Goal: Communication & Community: Share content

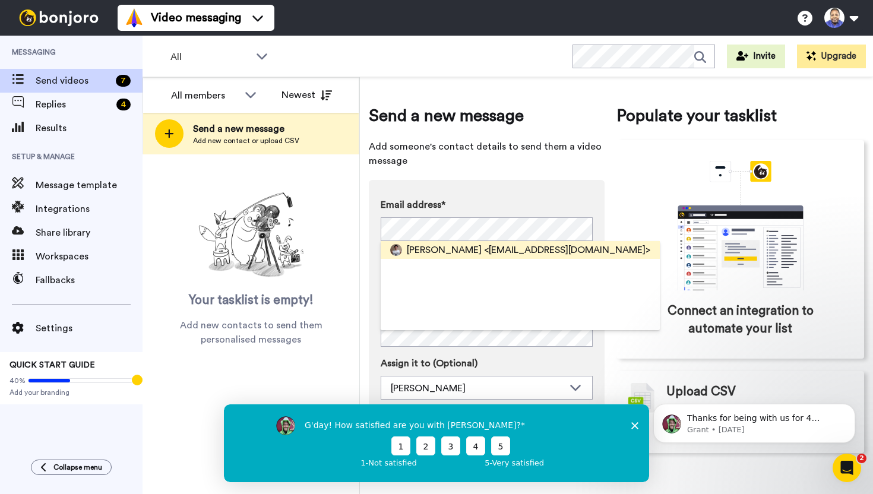
click at [563, 247] on span "<[EMAIL_ADDRESS][DOMAIN_NAME]>" at bounding box center [567, 250] width 166 height 14
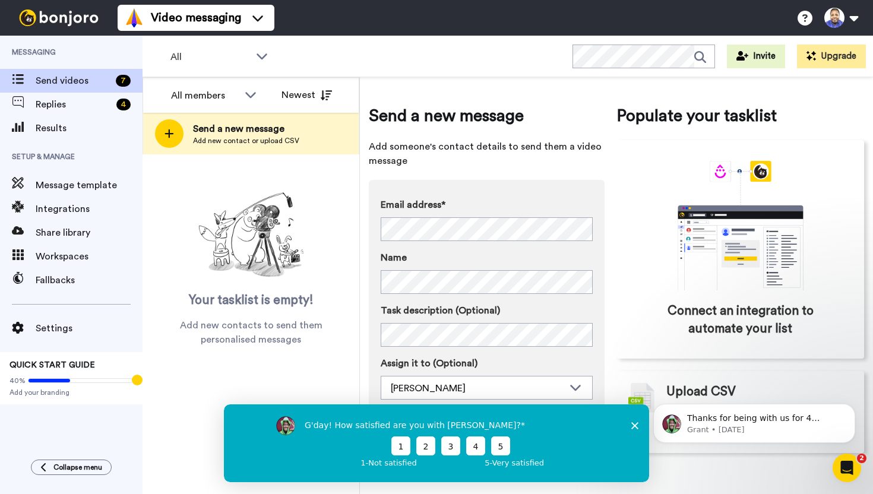
click at [635, 422] on icon "Close survey" at bounding box center [635, 425] width 7 height 7
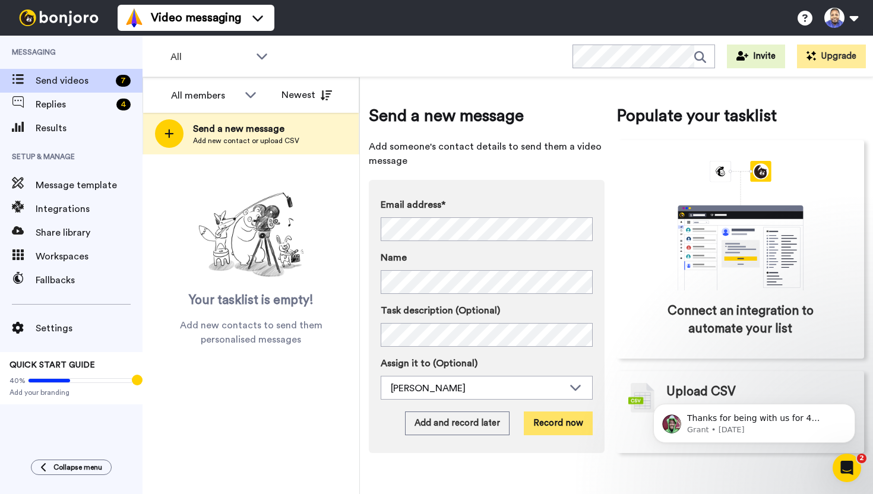
click at [566, 424] on button "Record now" at bounding box center [558, 424] width 69 height 24
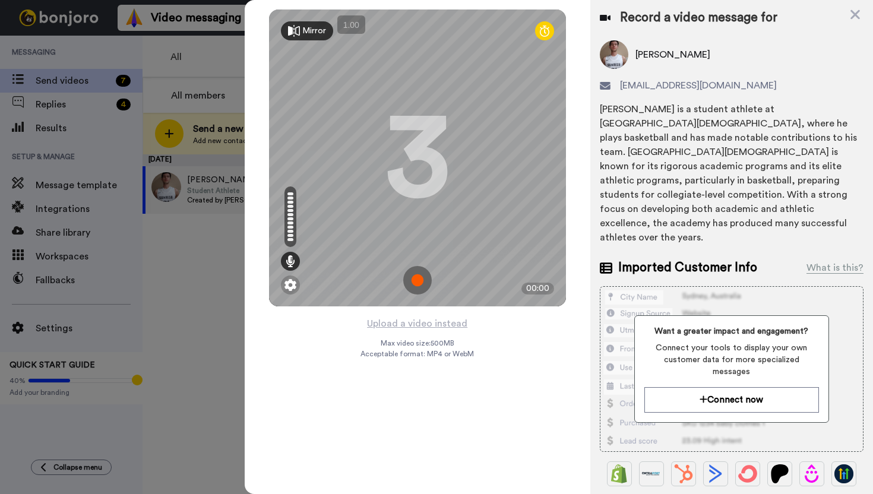
click at [219, 267] on div at bounding box center [436, 247] width 873 height 494
click at [854, 11] on icon at bounding box center [856, 14] width 12 height 15
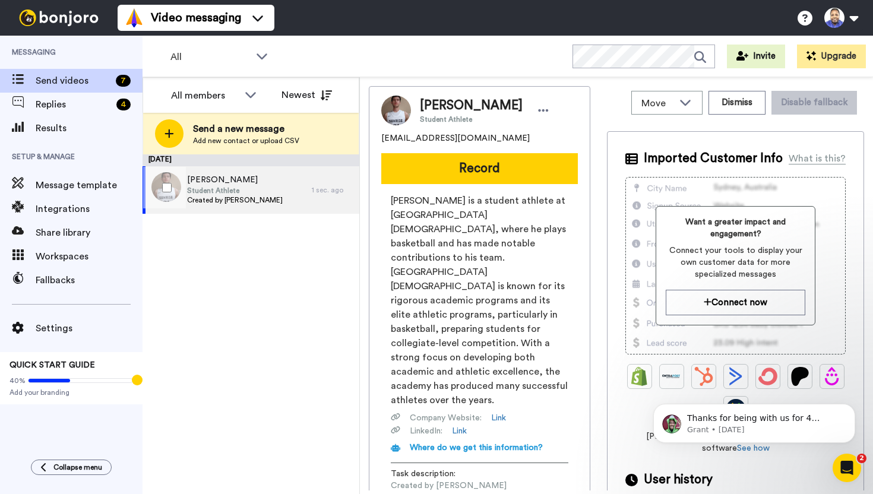
click at [251, 193] on span "Student Athlete" at bounding box center [235, 191] width 96 height 10
click at [94, 82] on span "Send videos" at bounding box center [73, 81] width 75 height 14
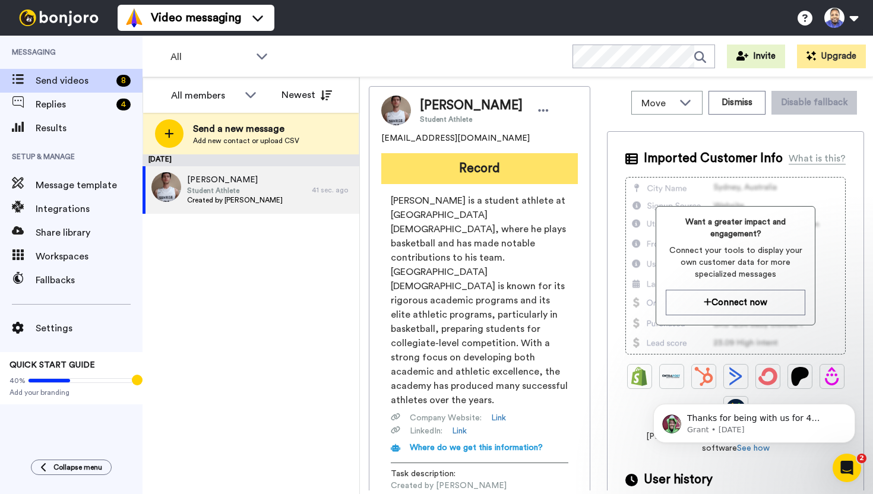
click at [453, 170] on button "Record" at bounding box center [479, 168] width 197 height 31
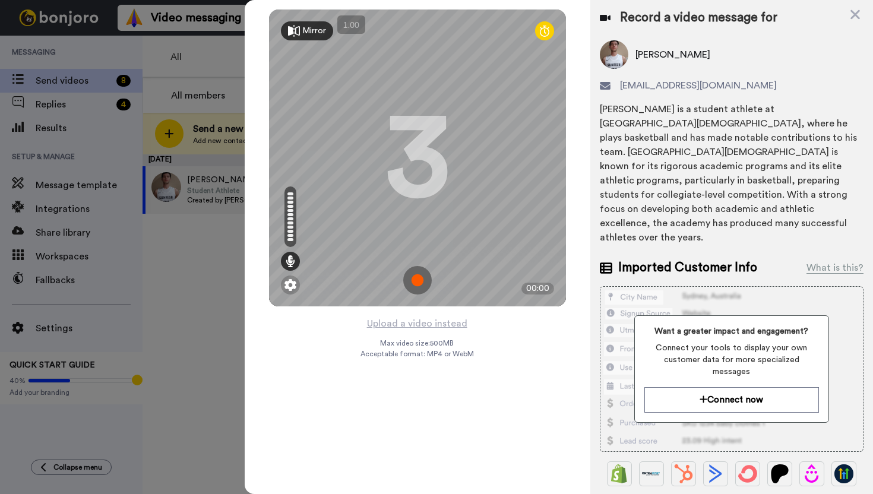
click at [415, 282] on img at bounding box center [417, 280] width 29 height 29
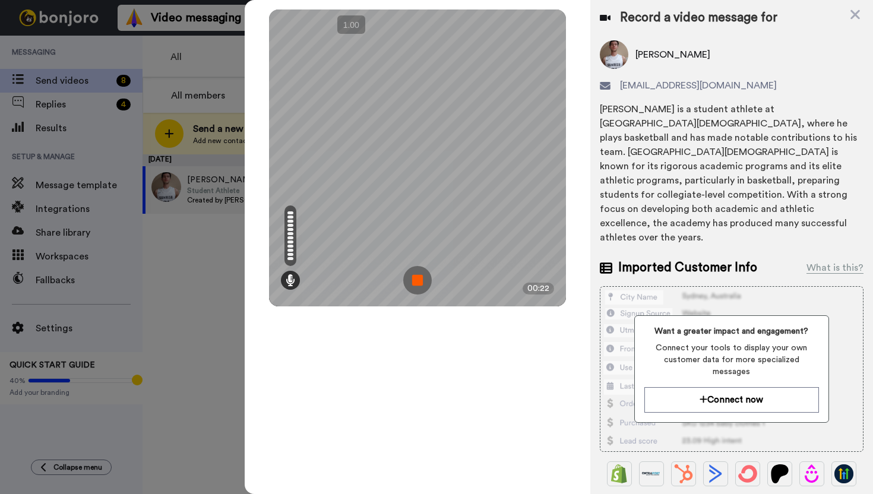
click at [415, 282] on img at bounding box center [417, 280] width 29 height 29
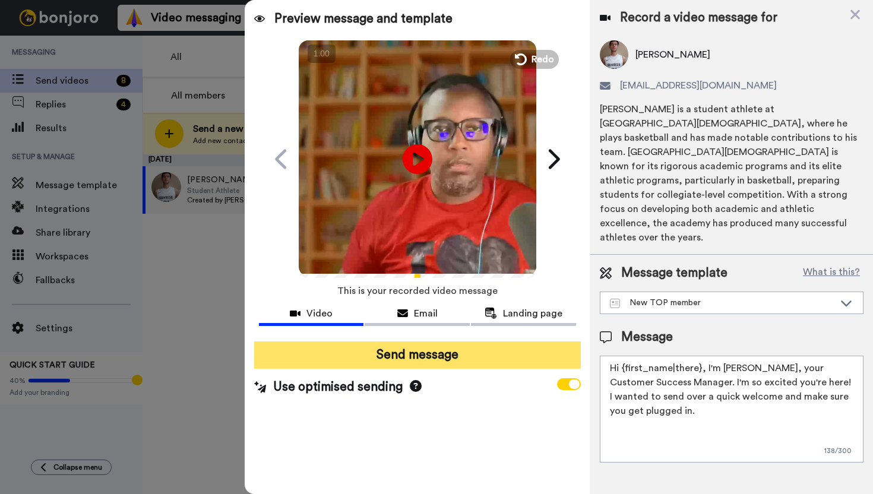
click at [418, 354] on button "Send message" at bounding box center [417, 355] width 327 height 27
